Goal: Task Accomplishment & Management: Manage account settings

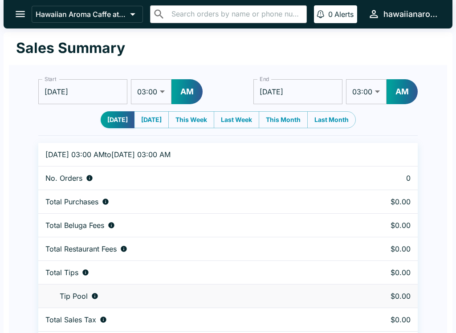
select select "03:00"
click at [16, 18] on icon "open drawer" at bounding box center [20, 14] width 12 height 12
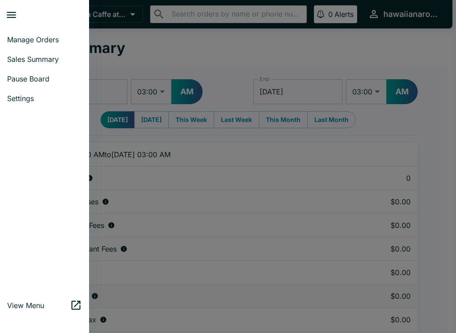
click at [48, 41] on span "Manage Orders" at bounding box center [44, 39] width 75 height 9
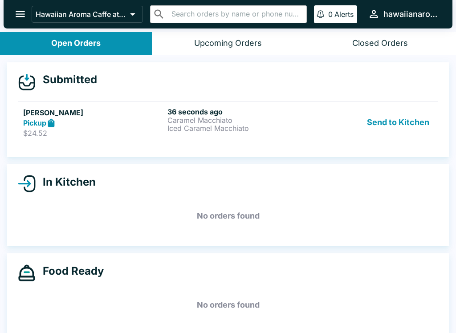
click at [394, 123] on button "Send to Kitchen" at bounding box center [397, 122] width 69 height 31
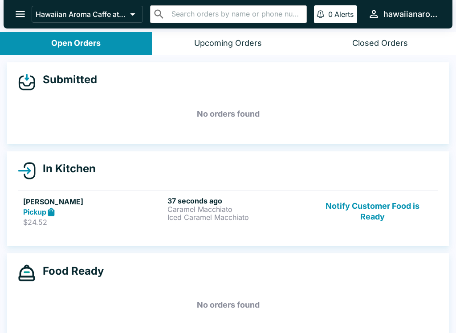
click at [285, 218] on p "Iced Caramel Macchiato" at bounding box center [237, 217] width 141 height 8
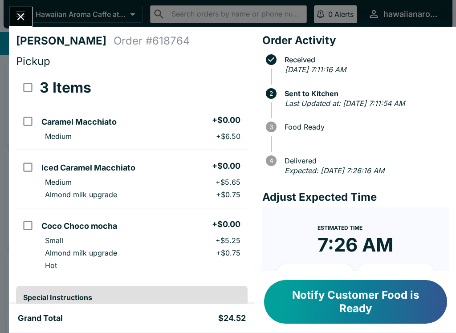
click at [388, 295] on button "Notify Customer Food is Ready" at bounding box center [355, 302] width 183 height 44
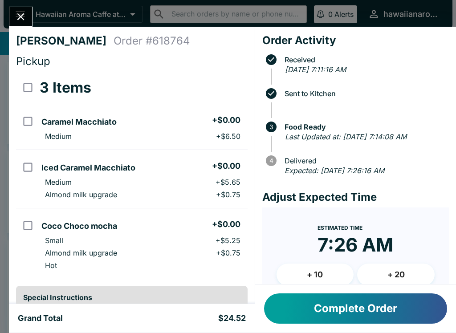
click at [12, 9] on button "Close" at bounding box center [20, 16] width 23 height 19
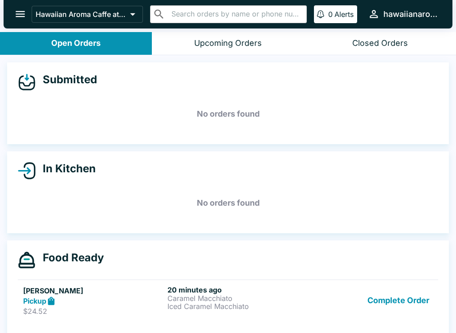
click at [405, 297] on button "Complete Order" at bounding box center [398, 300] width 69 height 31
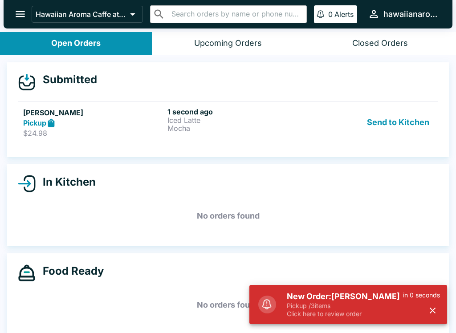
click at [410, 120] on button "Send to Kitchen" at bounding box center [397, 122] width 69 height 31
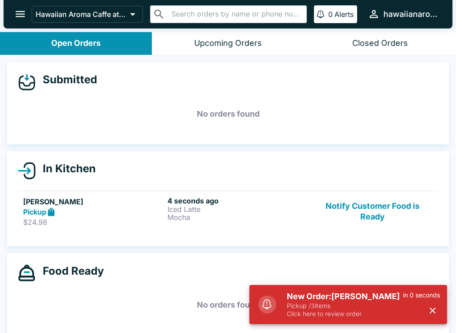
click at [220, 210] on p "Iced Latte" at bounding box center [237, 209] width 141 height 8
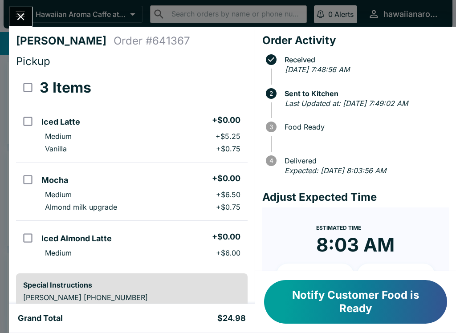
click at [336, 295] on button "Notify Customer Food is Ready" at bounding box center [355, 302] width 183 height 44
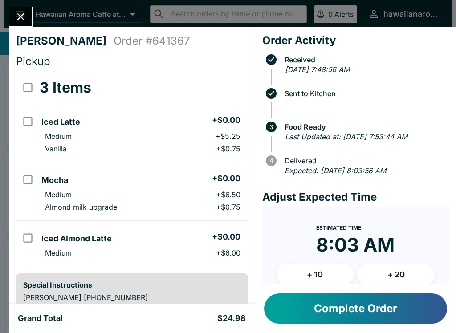
click at [14, 13] on button "Close" at bounding box center [20, 16] width 23 height 19
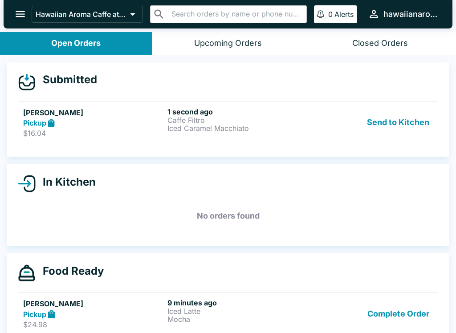
click at [265, 125] on p "Iced Caramel Macchiato" at bounding box center [237, 128] width 141 height 8
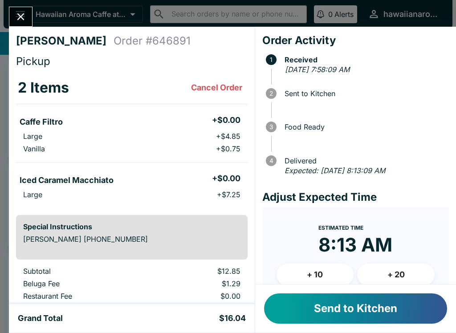
click at [396, 123] on span "Food Ready" at bounding box center [364, 127] width 169 height 8
click at [347, 303] on button "Send to Kitchen" at bounding box center [355, 308] width 183 height 30
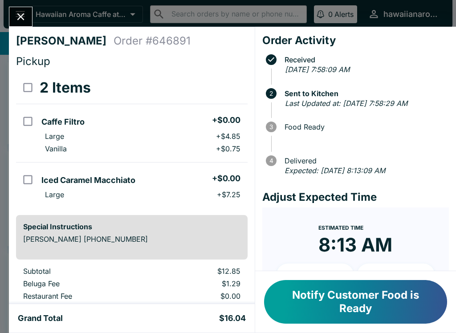
click at [413, 299] on button "Notify Customer Food is Ready" at bounding box center [355, 302] width 183 height 44
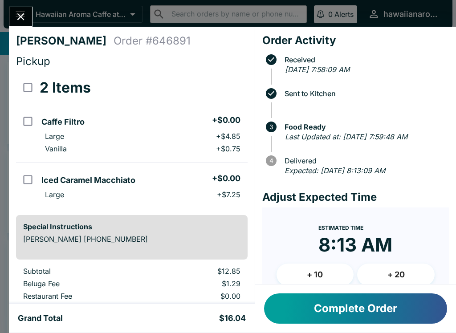
click at [353, 319] on button "Complete Order" at bounding box center [355, 308] width 183 height 30
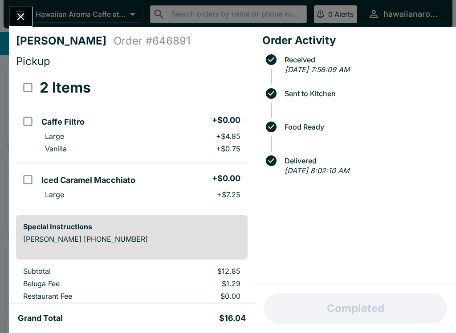
click at [14, 12] on button "Close" at bounding box center [20, 16] width 23 height 19
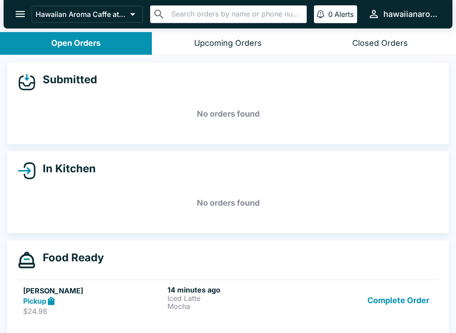
click at [306, 300] on p "Iced Latte" at bounding box center [237, 298] width 141 height 8
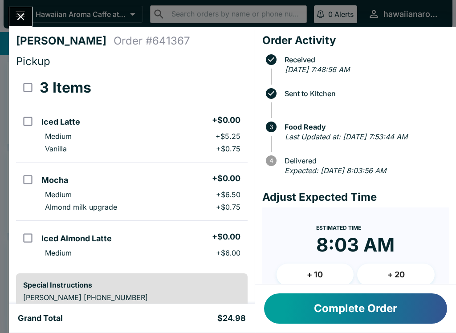
click at [353, 306] on button "Complete Order" at bounding box center [355, 308] width 183 height 30
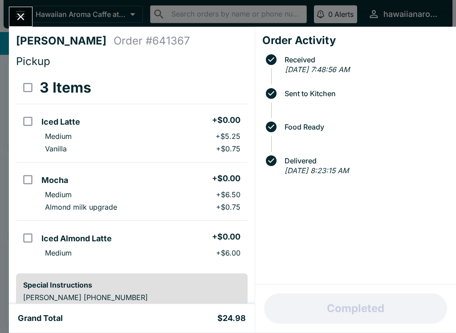
click at [29, 12] on button "Close" at bounding box center [20, 16] width 23 height 19
